Goal: Transaction & Acquisition: Purchase product/service

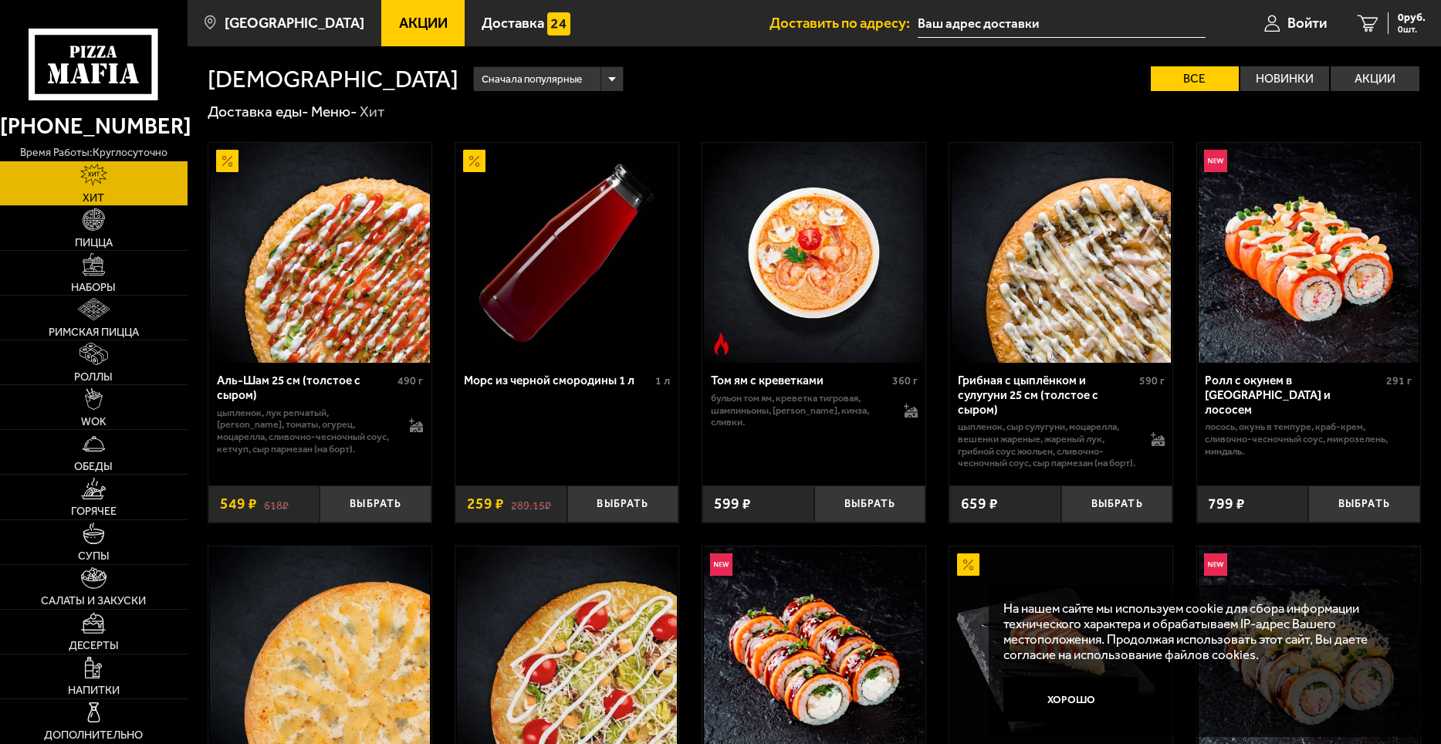
click at [408, 18] on span "Акции" at bounding box center [423, 23] width 49 height 15
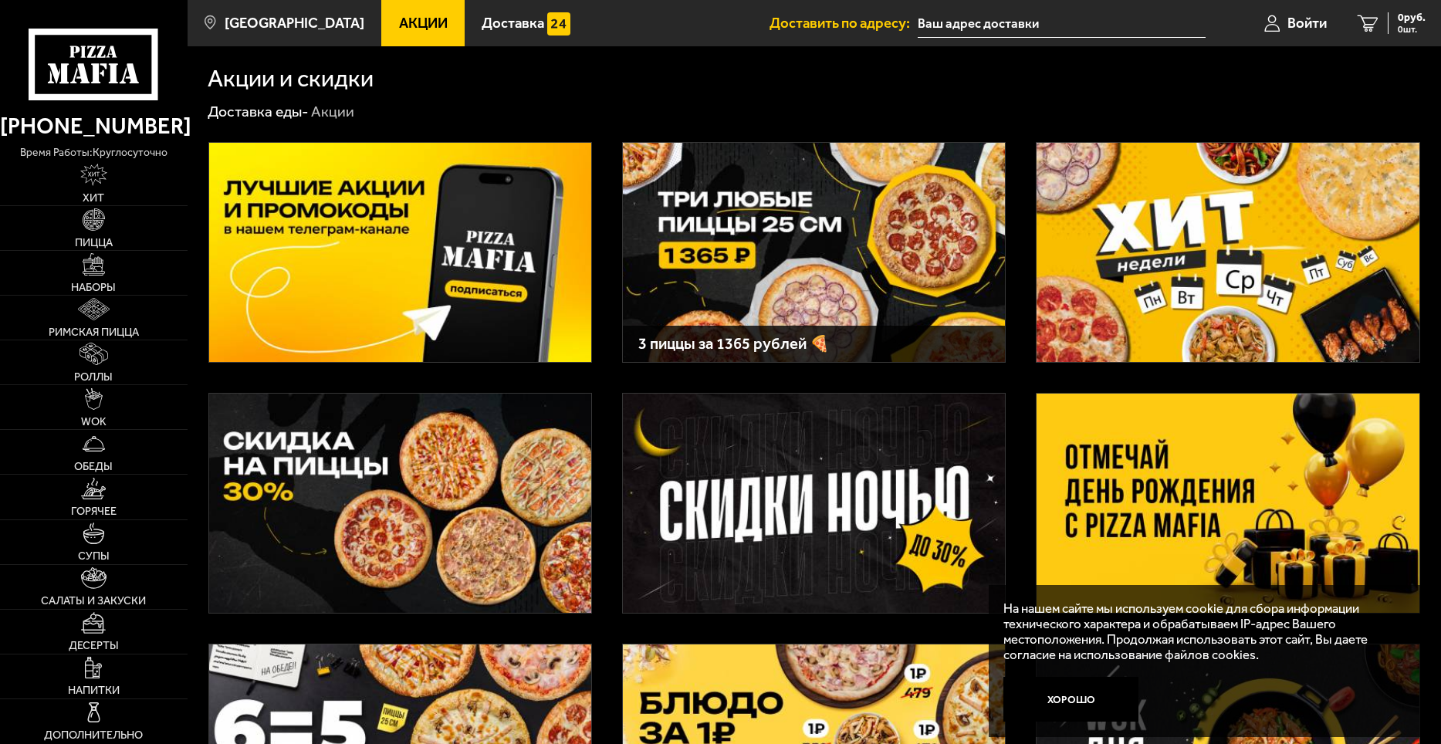
click at [1196, 483] on img at bounding box center [1227, 503] width 382 height 219
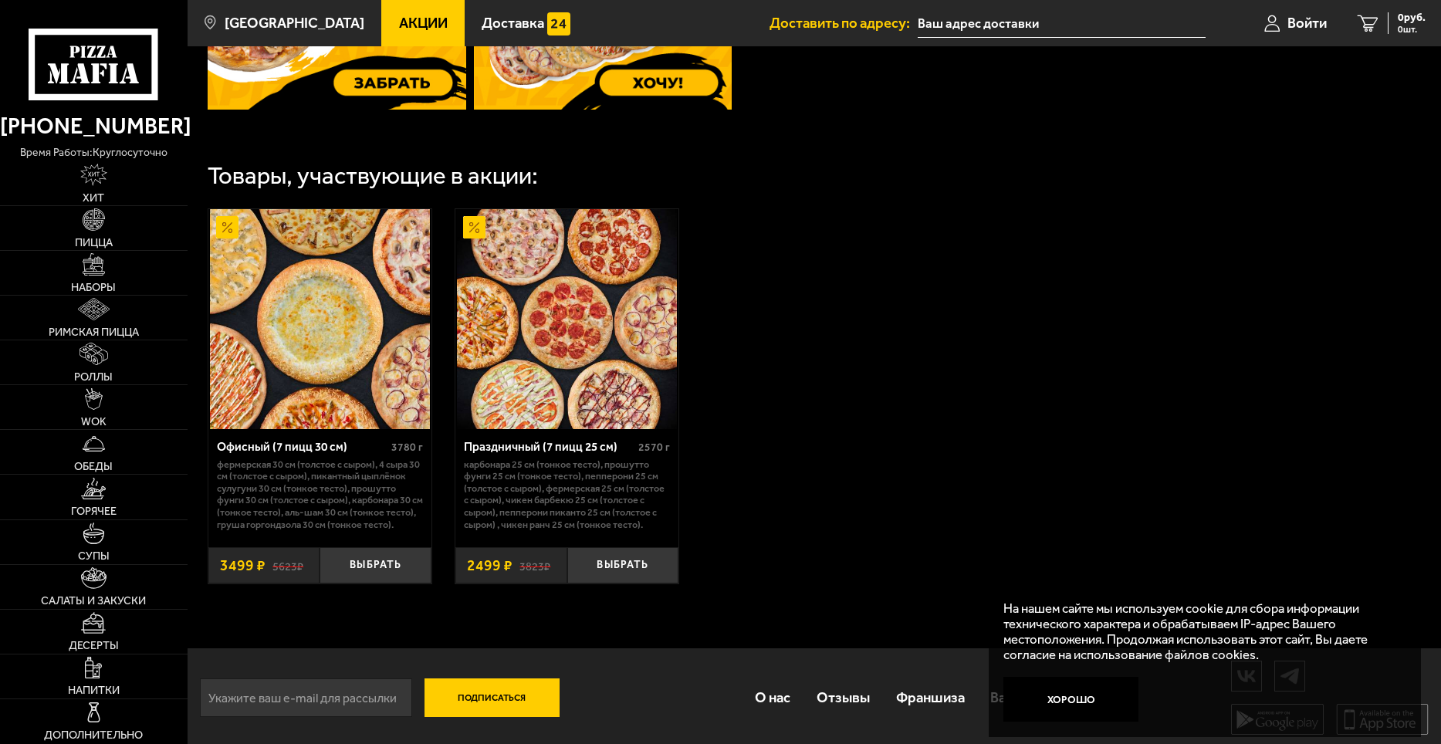
scroll to position [794, 0]
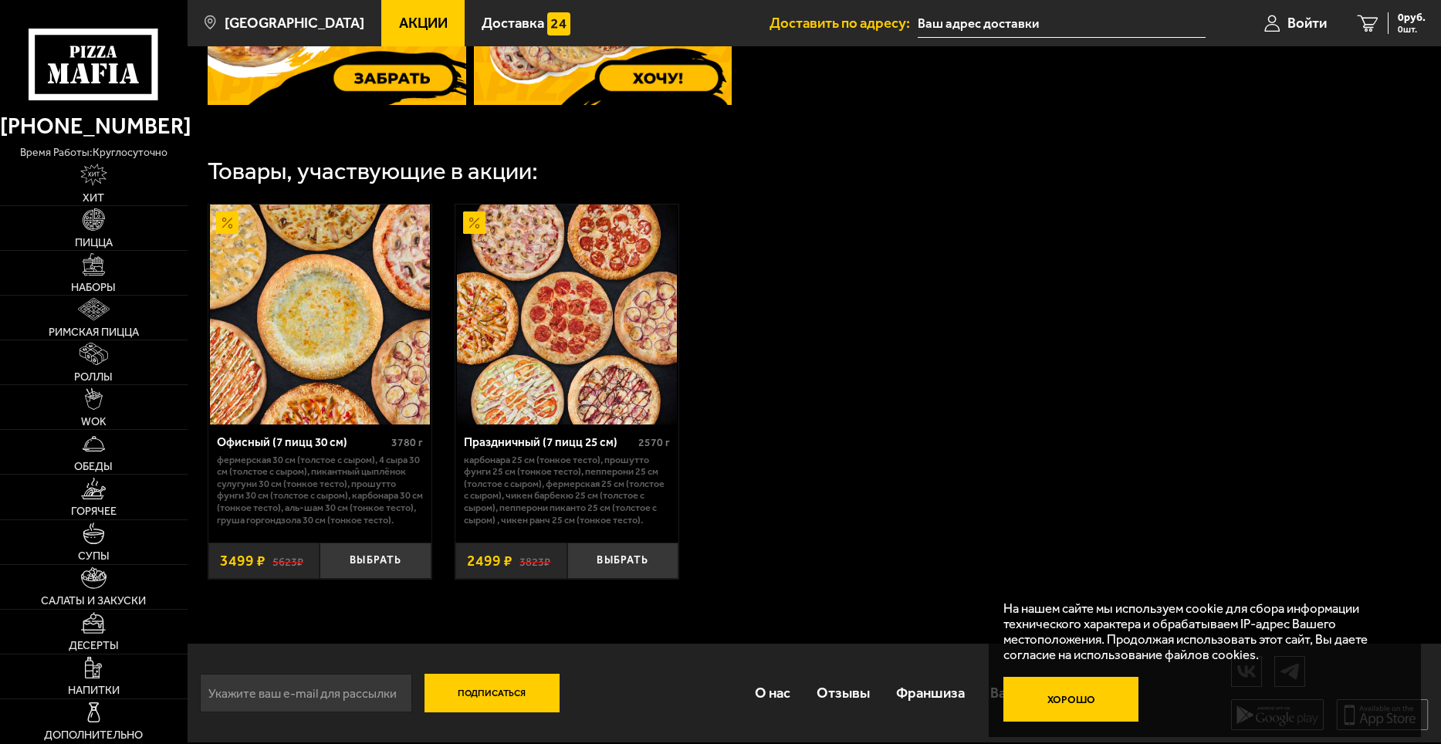
click at [1075, 696] on button "Хорошо" at bounding box center [1070, 699] width 135 height 45
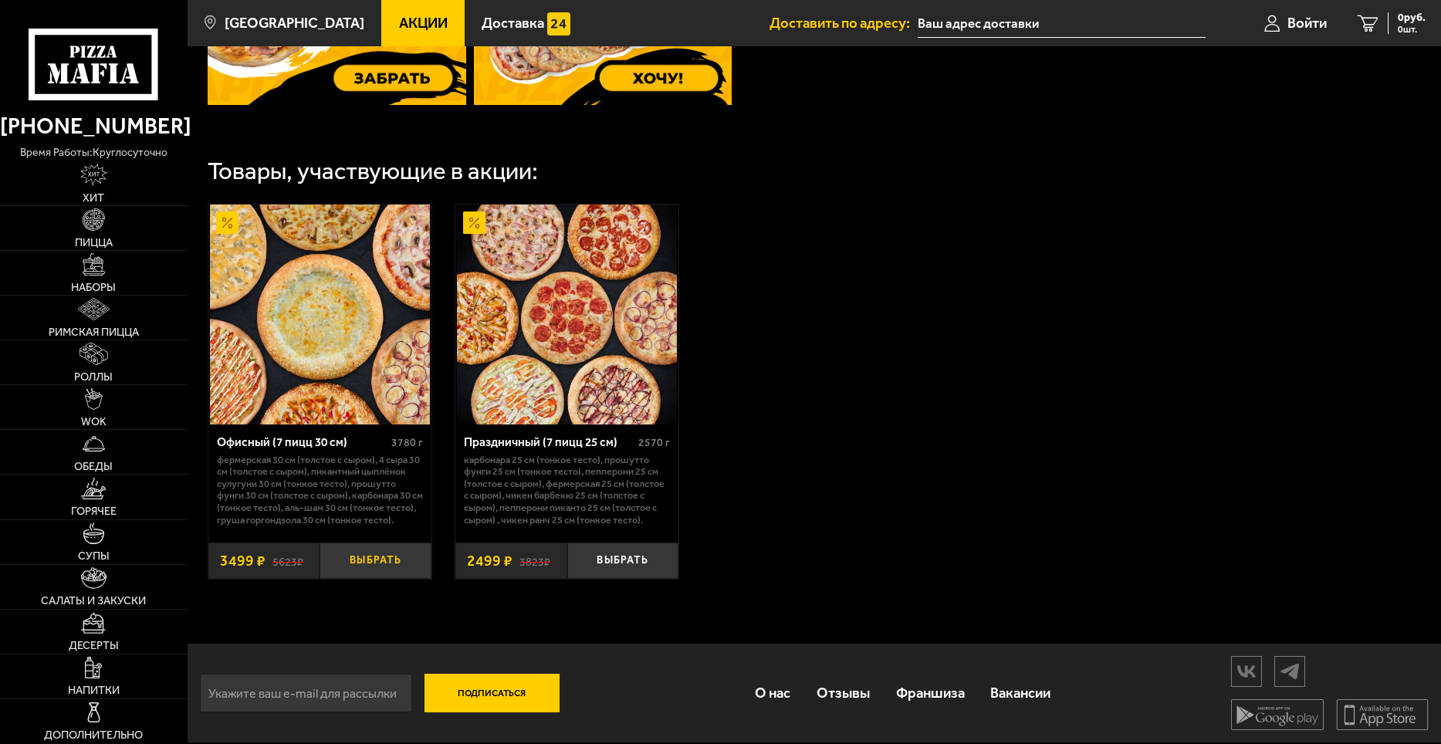
click at [384, 560] on button "Выбрать" at bounding box center [376, 561] width 112 height 37
click at [1382, 19] on span "3499 руб." at bounding box center [1402, 17] width 46 height 11
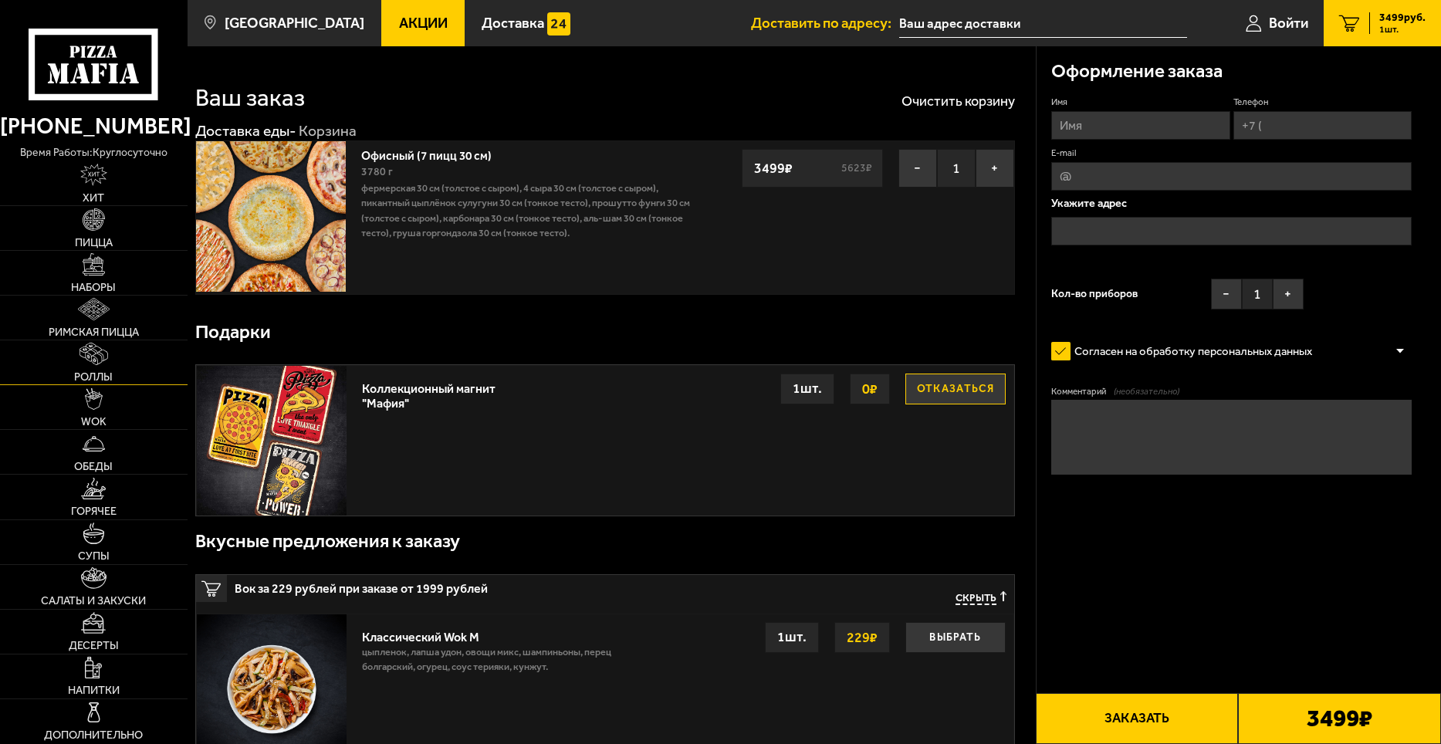
click at [90, 360] on img at bounding box center [93, 354] width 29 height 22
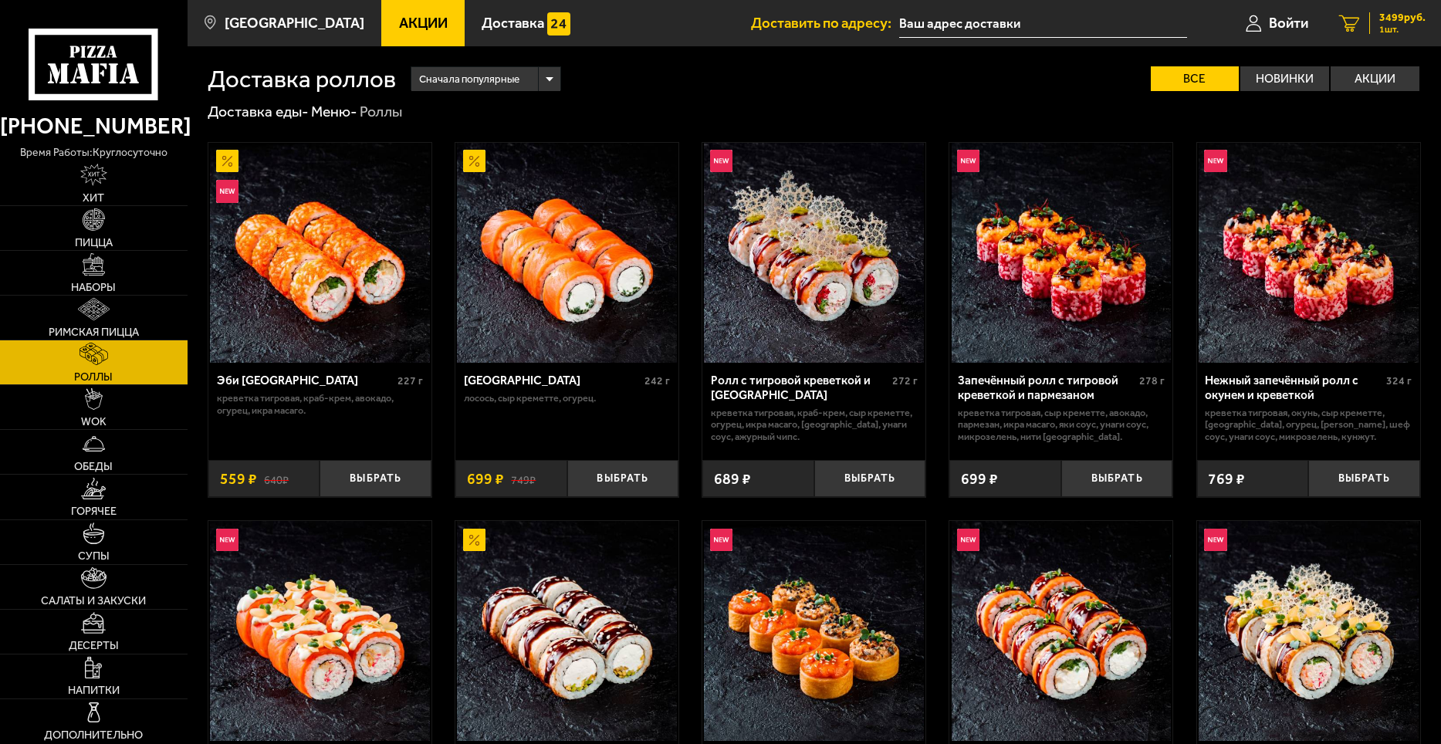
click at [1386, 22] on span "3499 руб." at bounding box center [1402, 17] width 46 height 11
